Goal: Information Seeking & Learning: Find specific fact

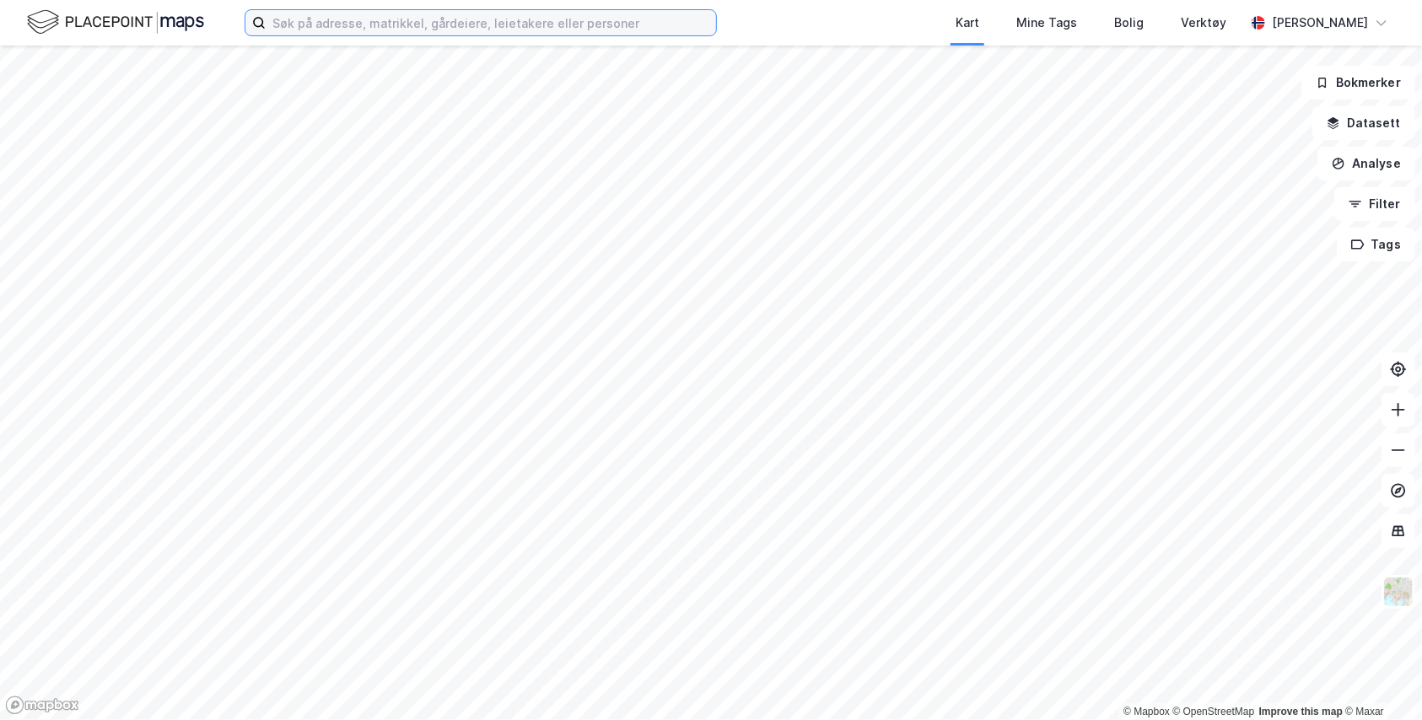
click at [342, 32] on input at bounding box center [491, 22] width 450 height 25
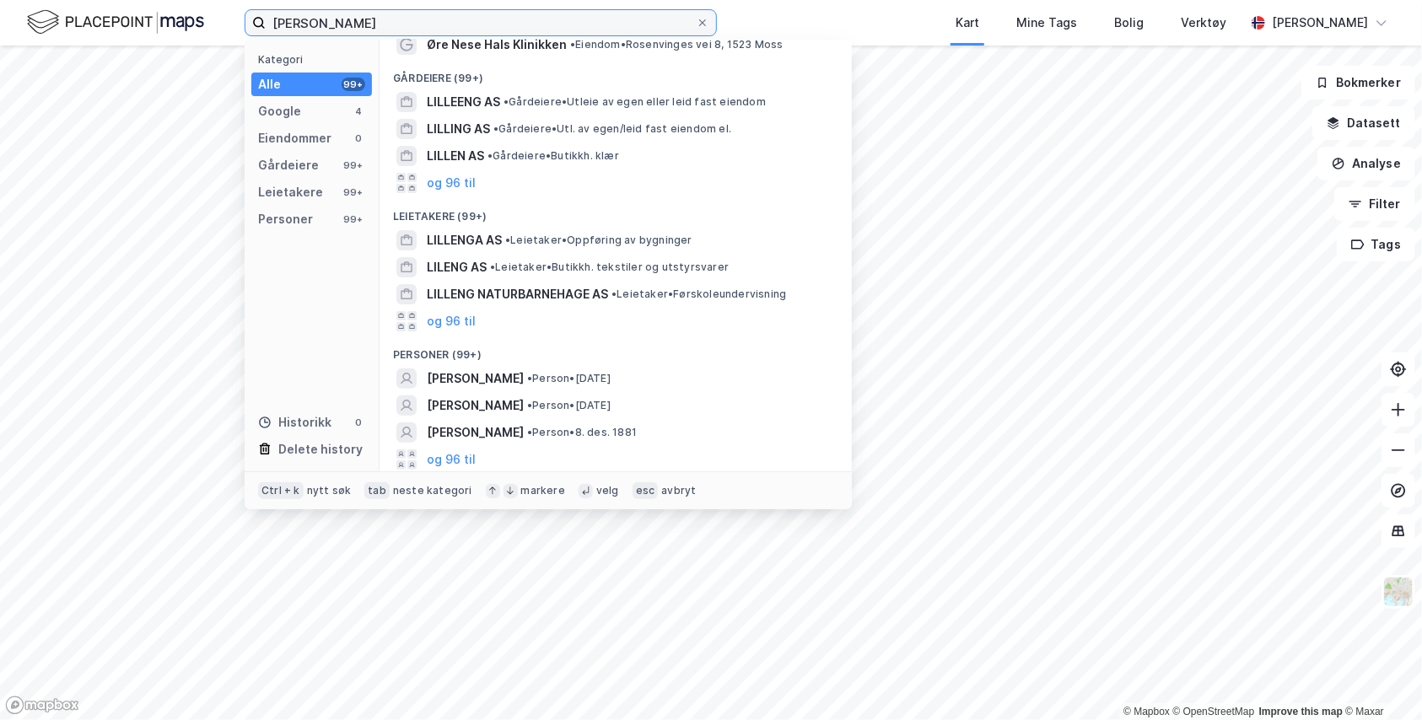
scroll to position [121, 0]
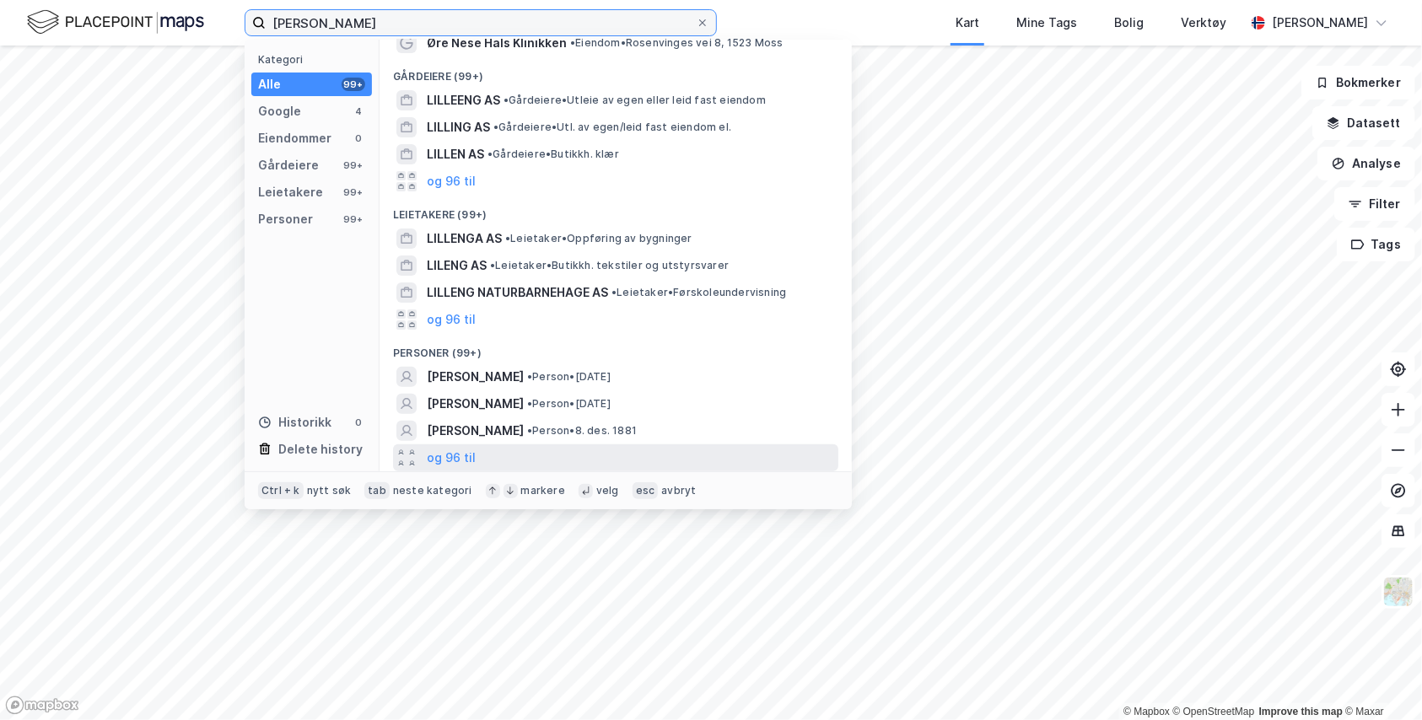
type input "[PERSON_NAME]"
click at [473, 454] on div "og 96 til" at bounding box center [615, 457] width 445 height 27
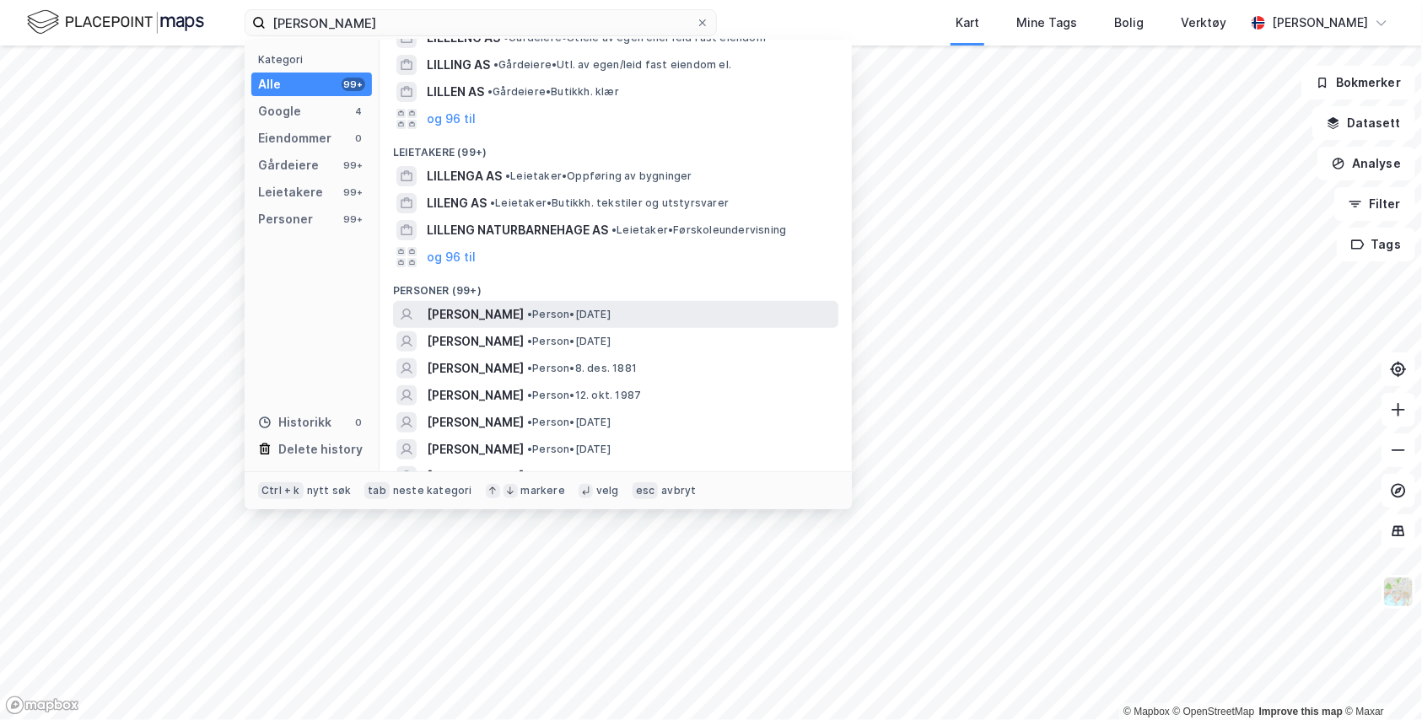
scroll to position [206, 0]
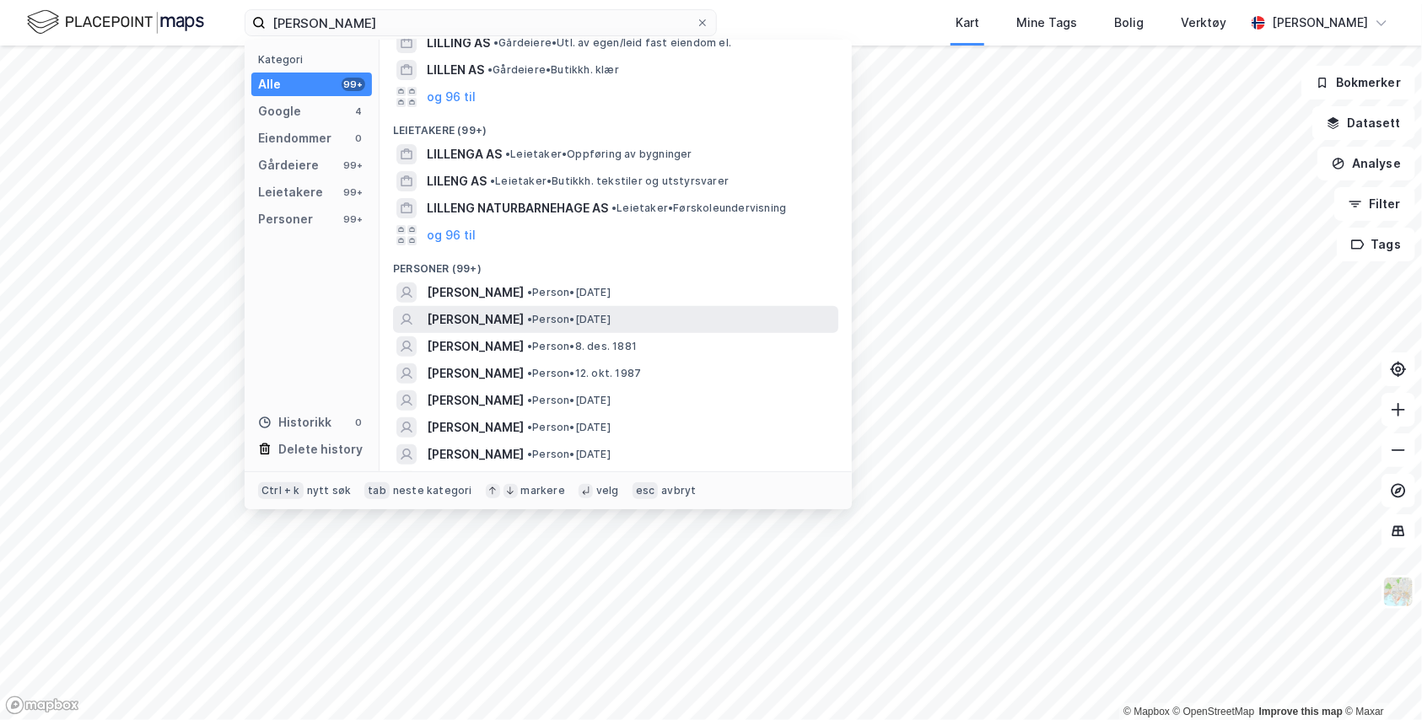
click at [527, 320] on span "•" at bounding box center [529, 319] width 5 height 13
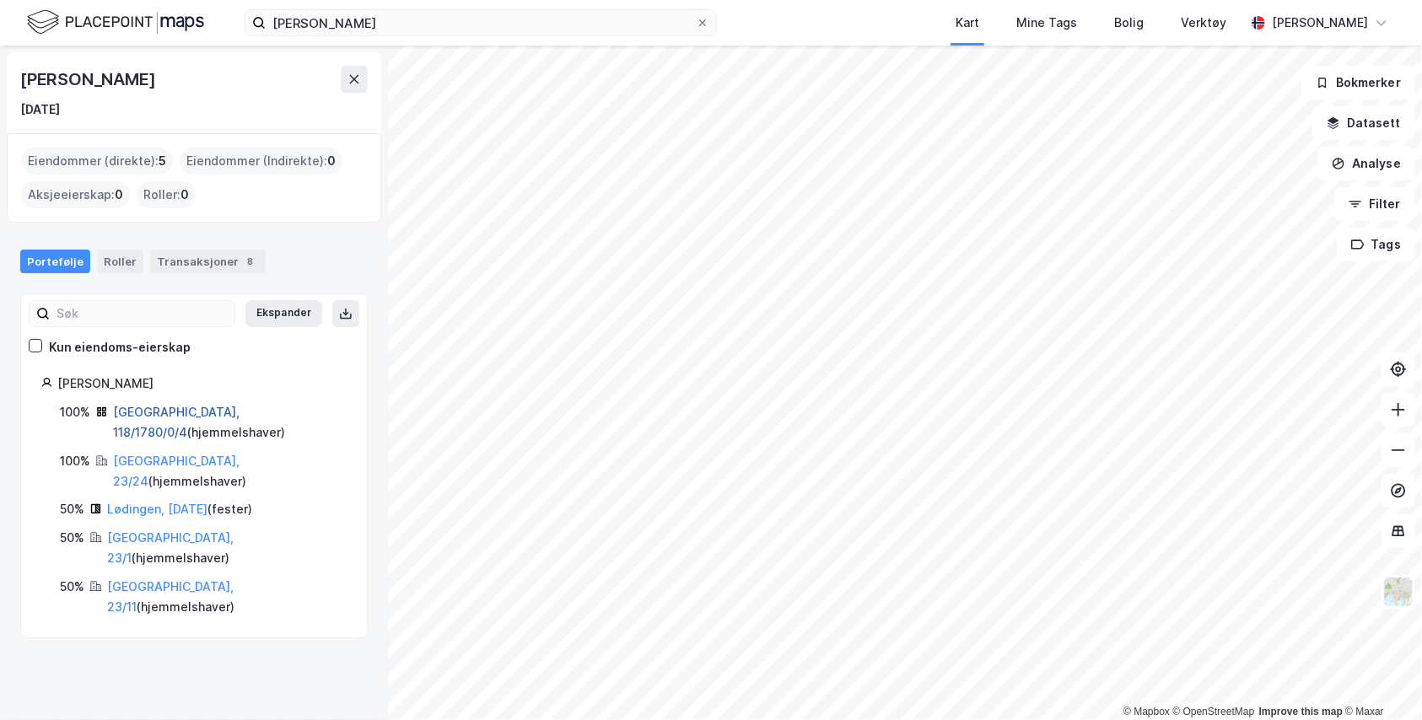
click at [159, 409] on link "[GEOGRAPHIC_DATA], 118/1780/0/4" at bounding box center [176, 422] width 127 height 35
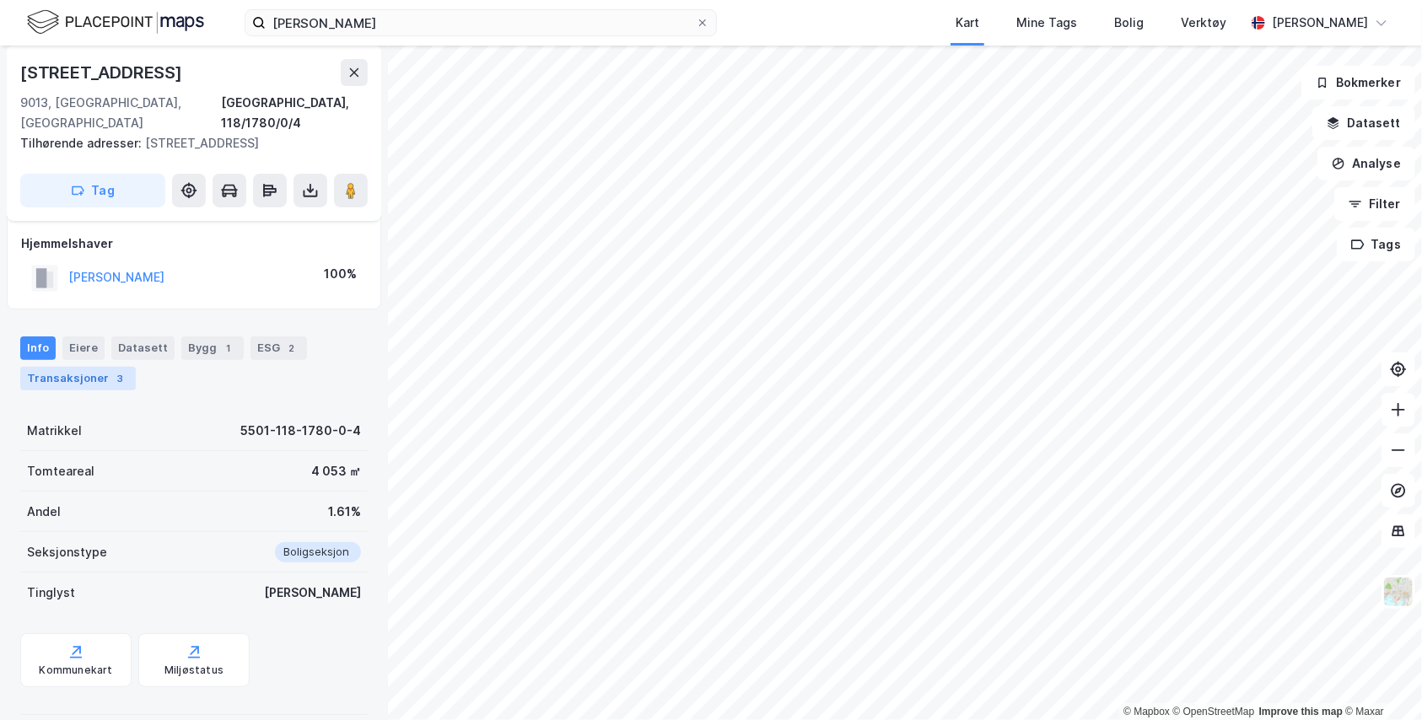
click at [100, 367] on div "Transaksjoner 3" at bounding box center [78, 379] width 116 height 24
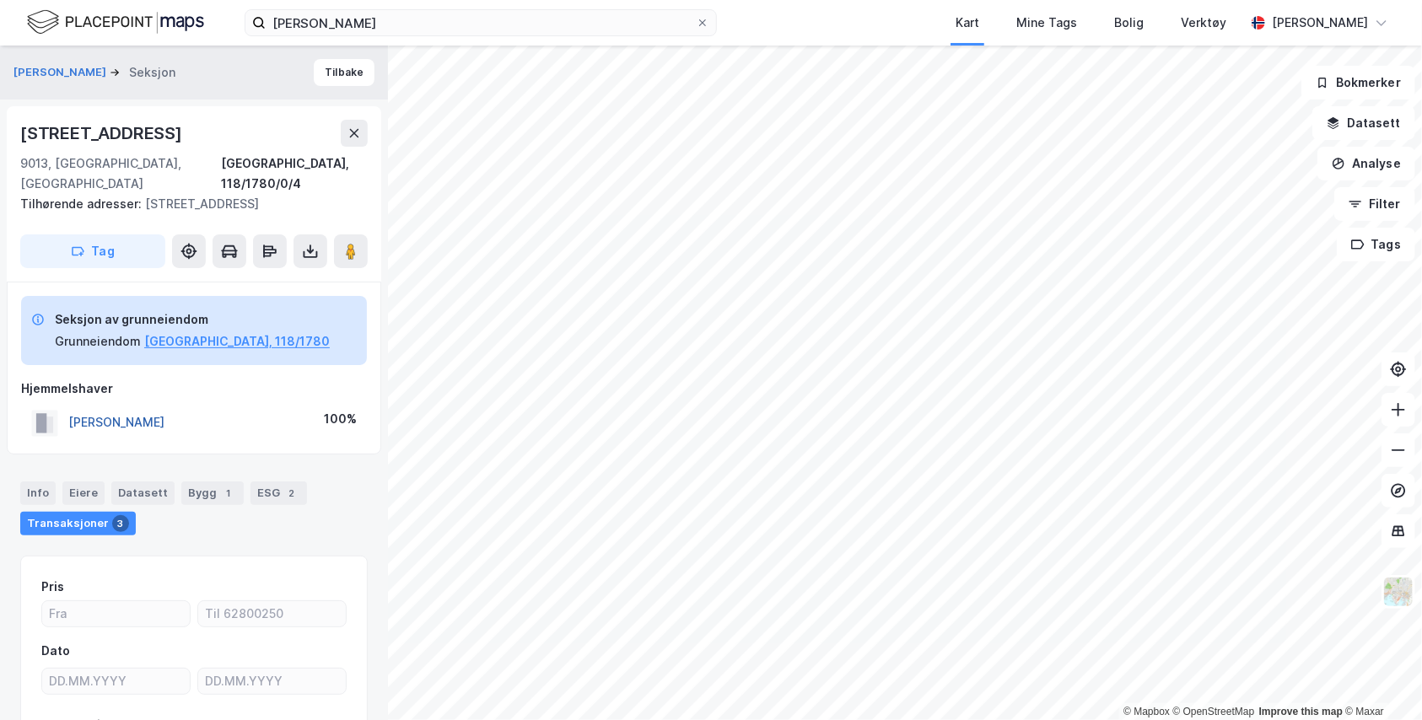
click at [0, 0] on button "[PERSON_NAME]" at bounding box center [0, 0] width 0 height 0
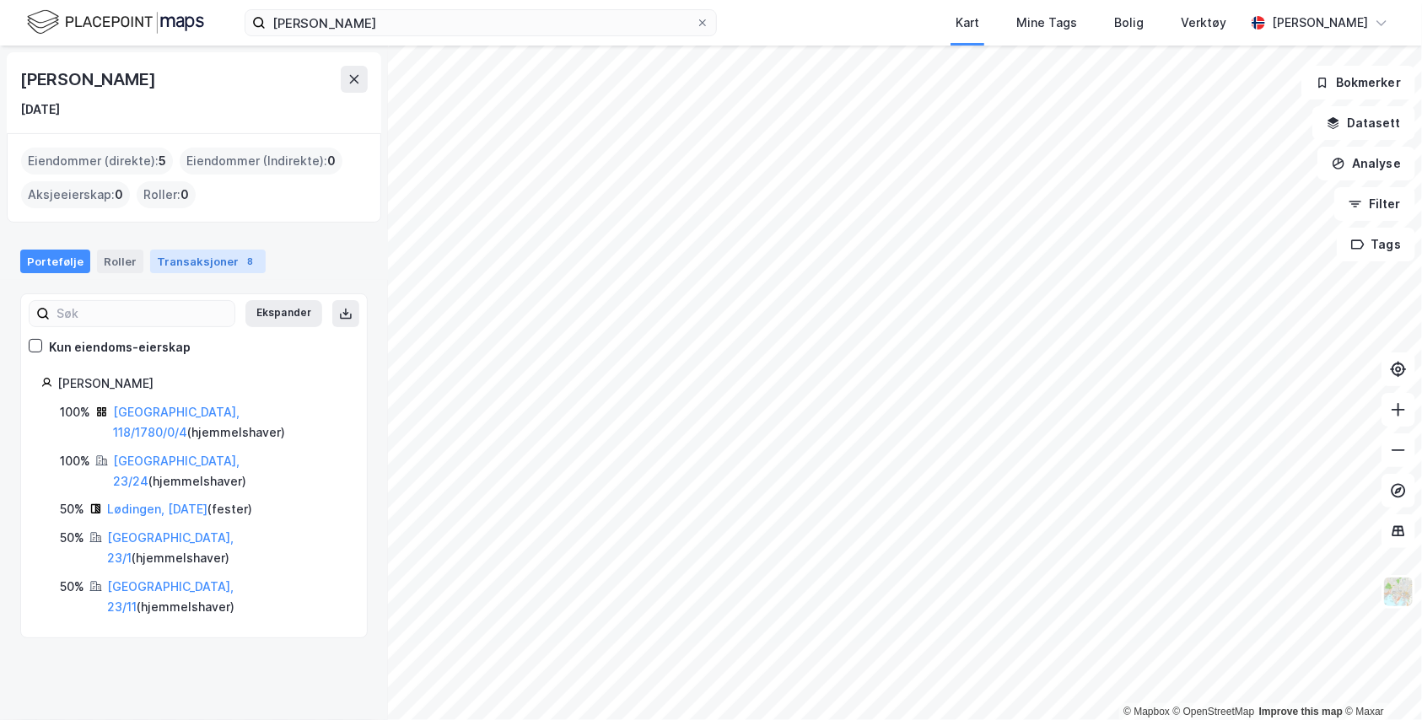
click at [187, 267] on div "Transaksjoner 8" at bounding box center [208, 262] width 116 height 24
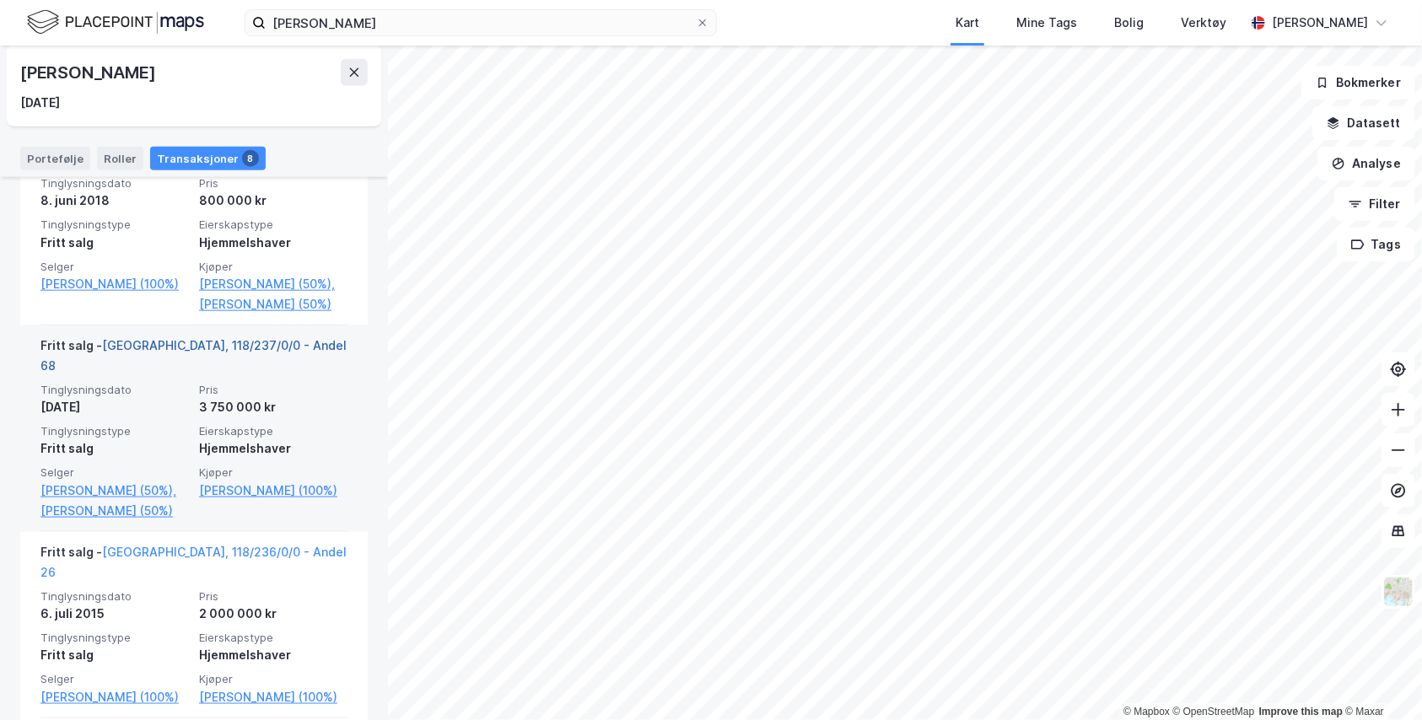
scroll to position [1010, 0]
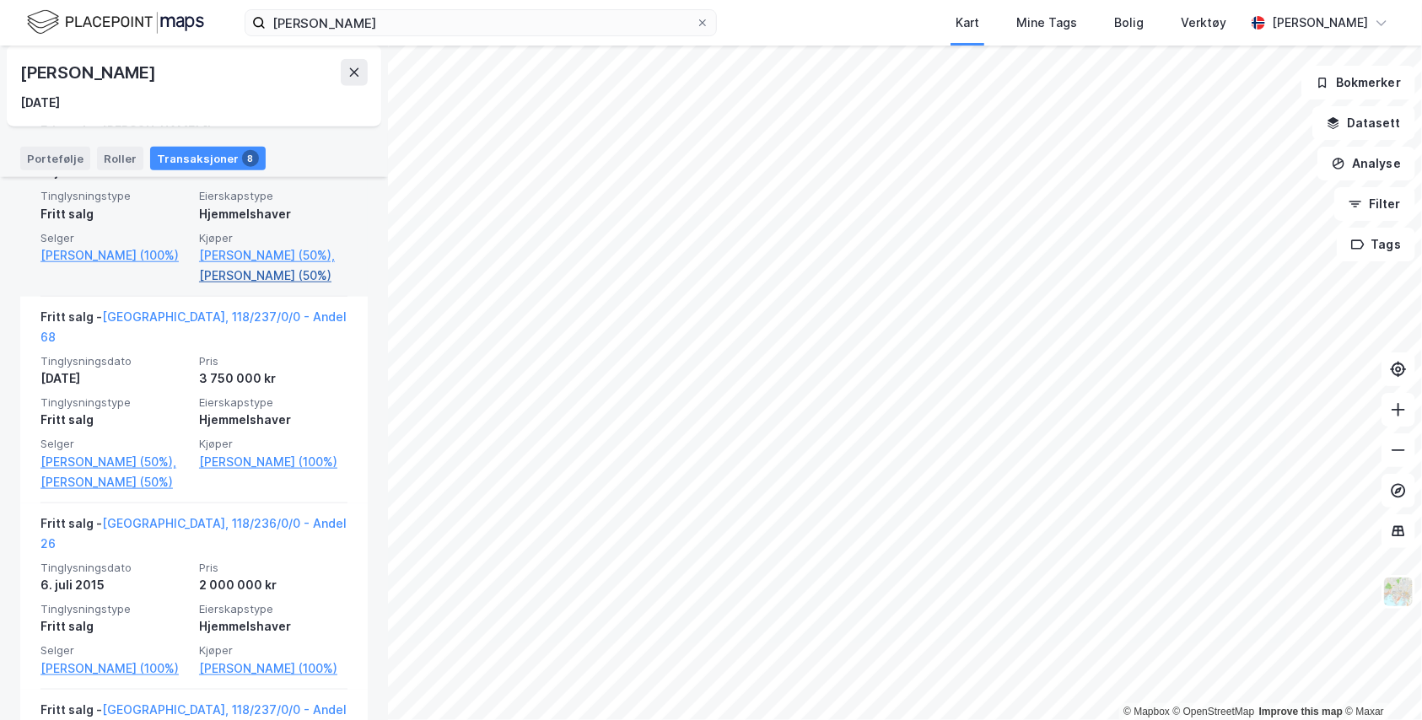
click at [256, 286] on link "[PERSON_NAME] (50%)" at bounding box center [273, 276] width 148 height 20
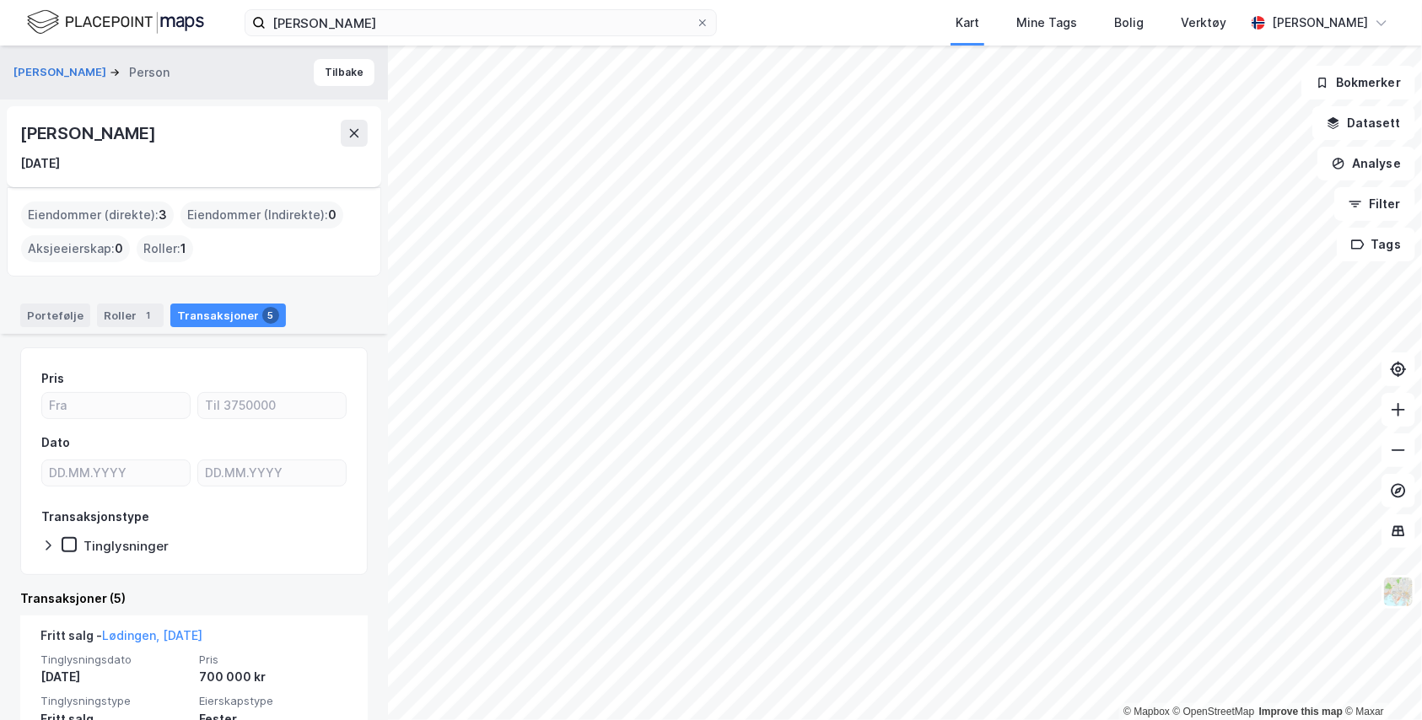
drag, startPoint x: 233, startPoint y: 135, endPoint x: 20, endPoint y: 125, distance: 212.8
click at [20, 125] on div "[PERSON_NAME]" at bounding box center [193, 133] width 347 height 27
drag, startPoint x: 20, startPoint y: 125, endPoint x: 126, endPoint y: 139, distance: 106.4
